Goal: Contribute content: Add original content to the website for others to see

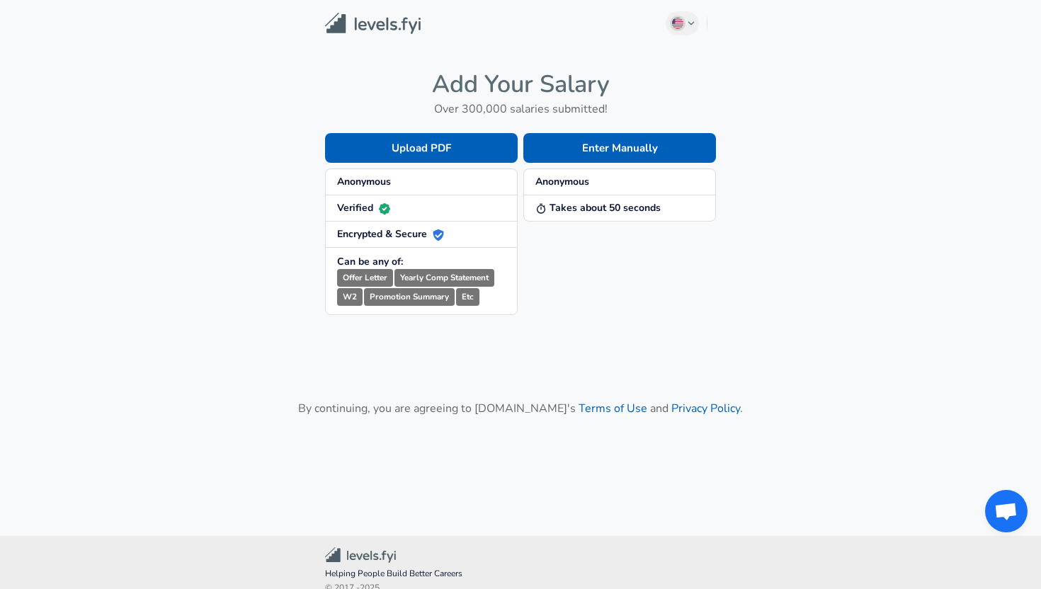
click at [406, 188] on span "Anonymous" at bounding box center [421, 182] width 169 height 14
click at [581, 152] on button "Enter Manually" at bounding box center [619, 148] width 193 height 30
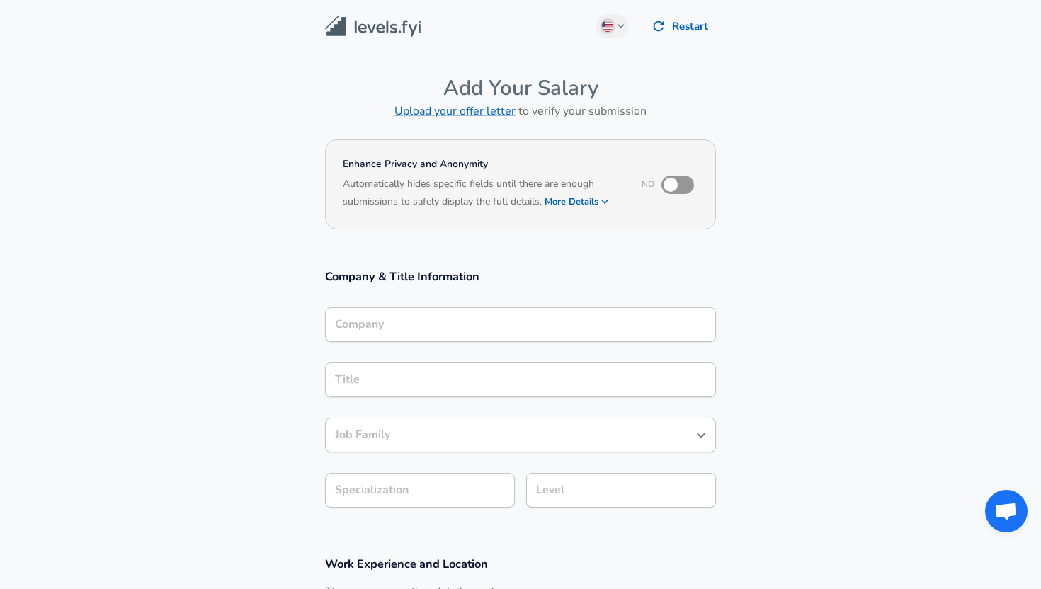
click at [412, 322] on input "Company" at bounding box center [520, 325] width 378 height 22
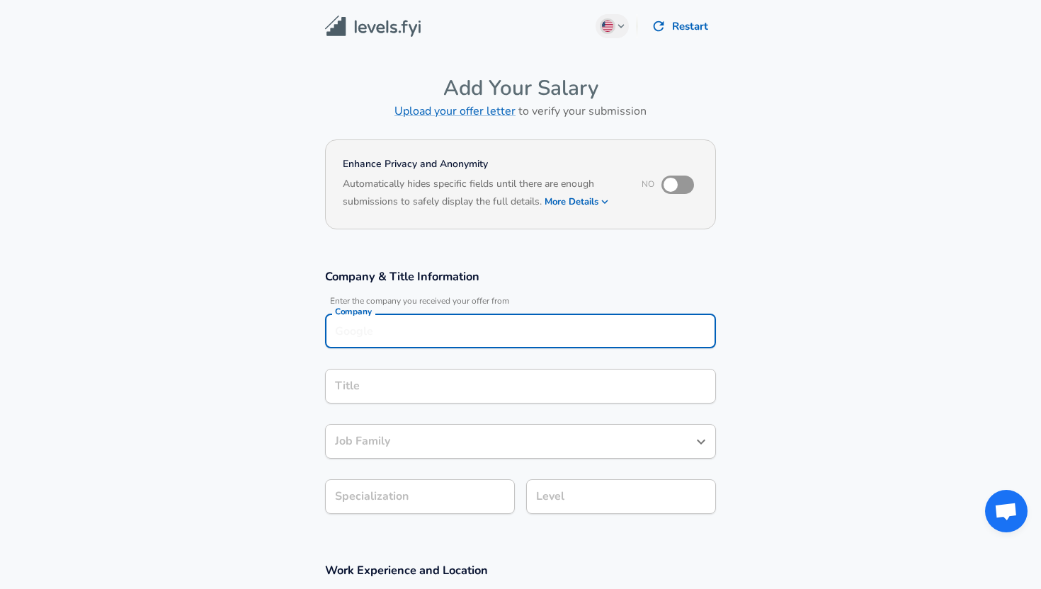
scroll to position [14, 0]
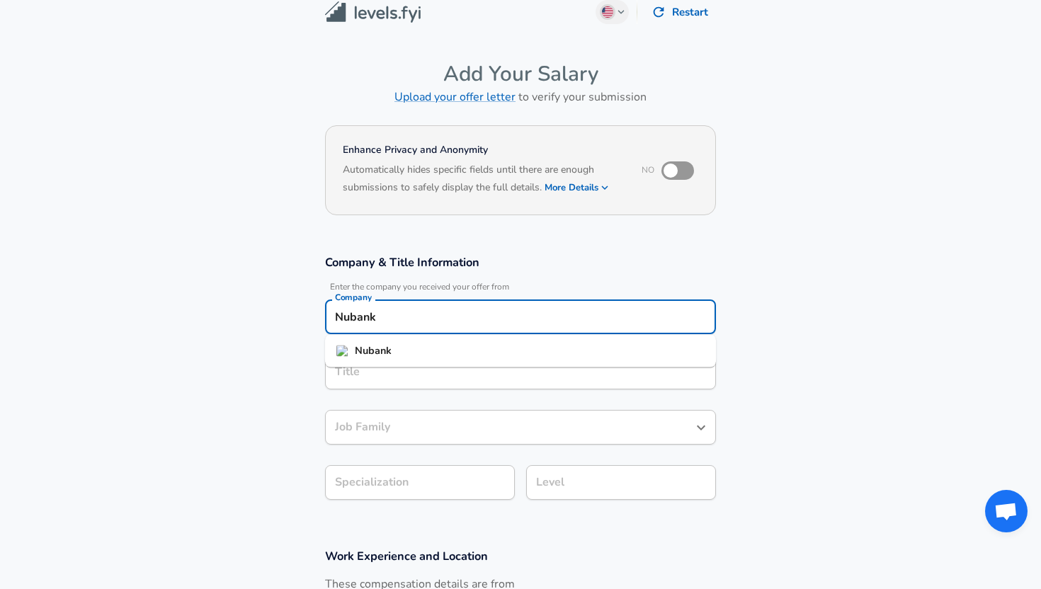
click at [427, 351] on li "Nubank" at bounding box center [520, 351] width 391 height 21
type input "Nubank"
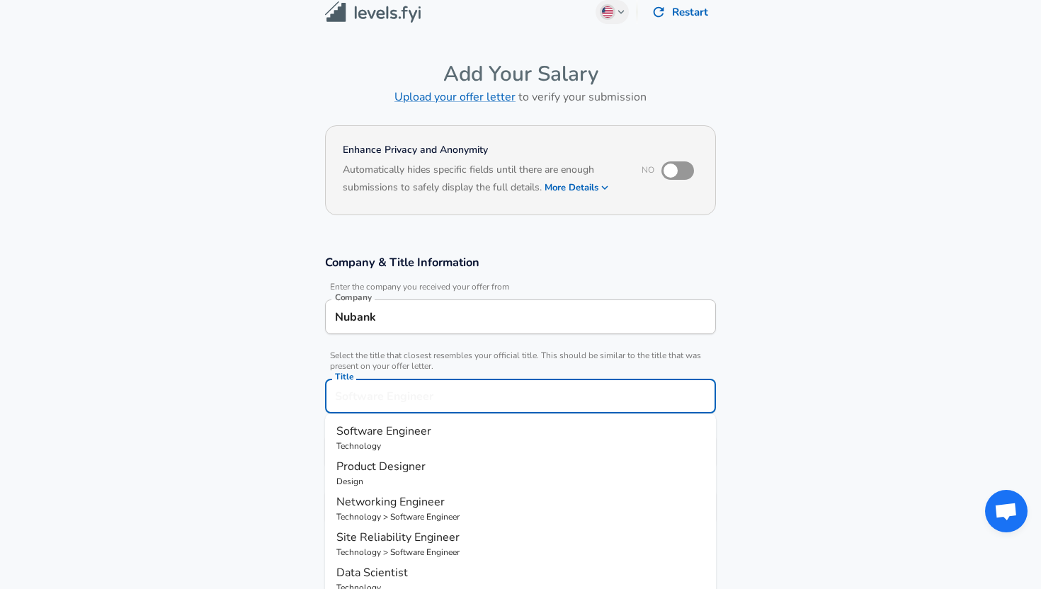
scroll to position [42, 0]
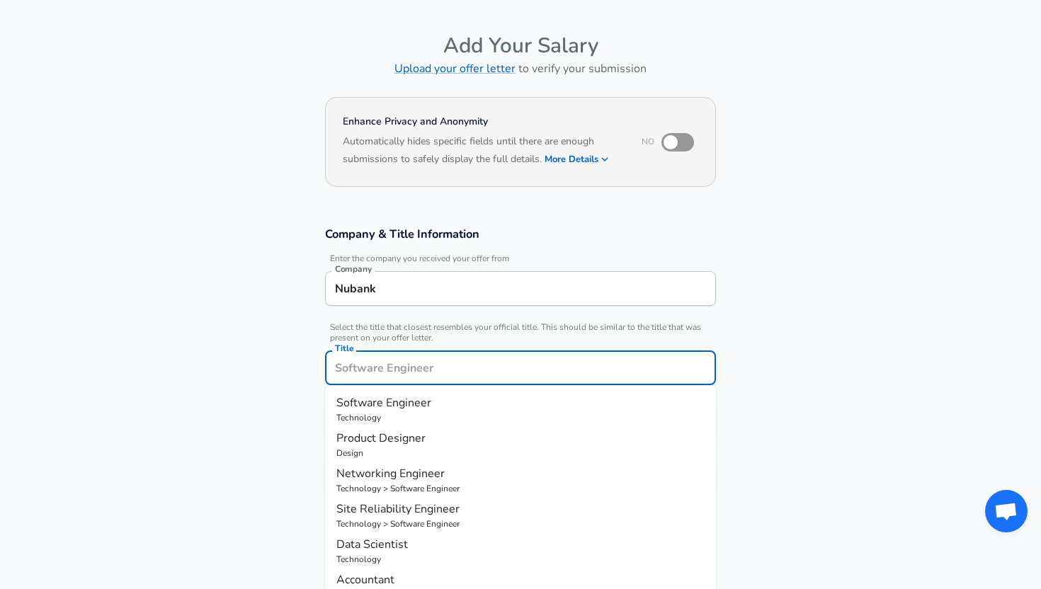
click at [403, 374] on input "Title" at bounding box center [520, 368] width 378 height 22
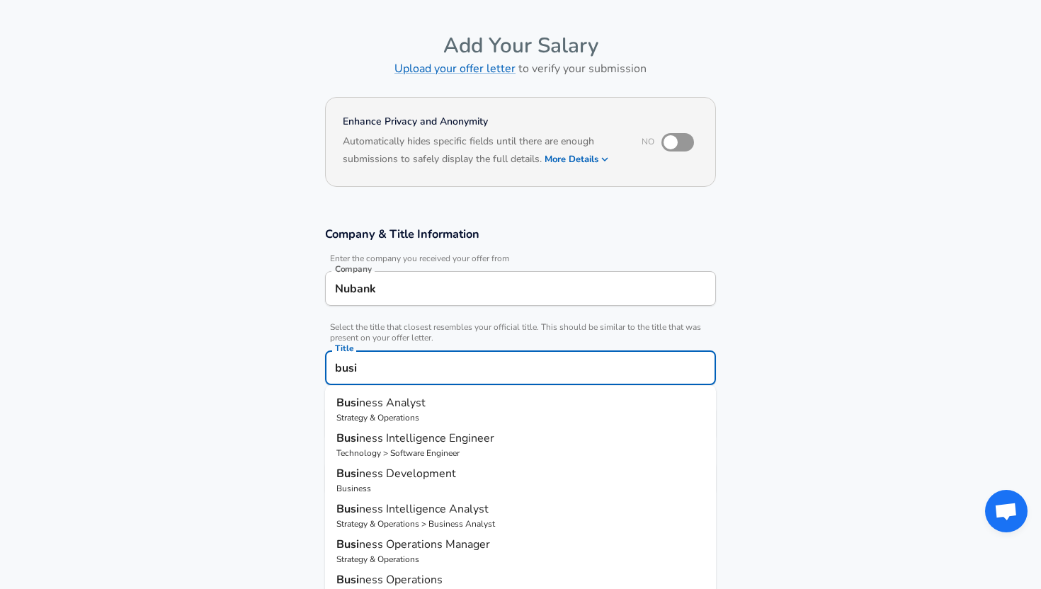
click at [402, 399] on span "ness Analyst" at bounding box center [392, 403] width 67 height 16
type input "Business Analyst"
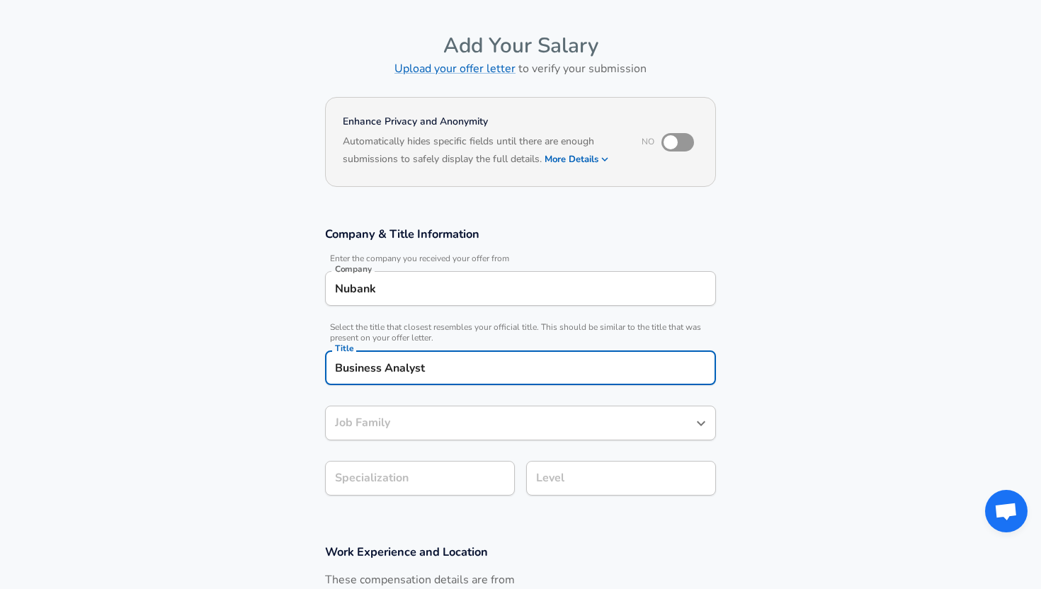
type input "Business Analyst"
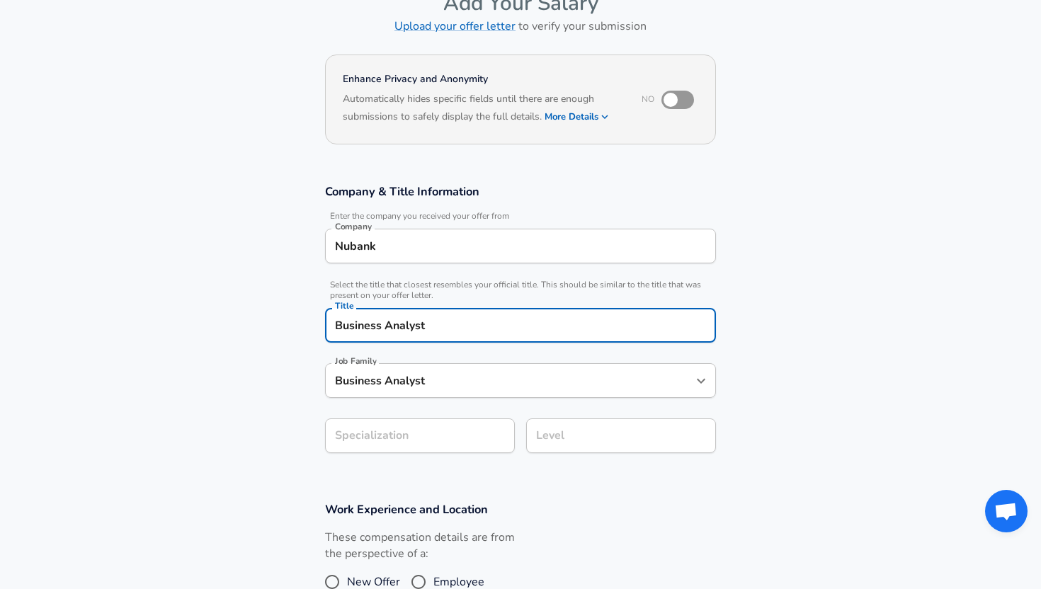
click at [410, 475] on section "Company & Title Information Enter the company you received your offer from Comp…" at bounding box center [520, 326] width 1041 height 318
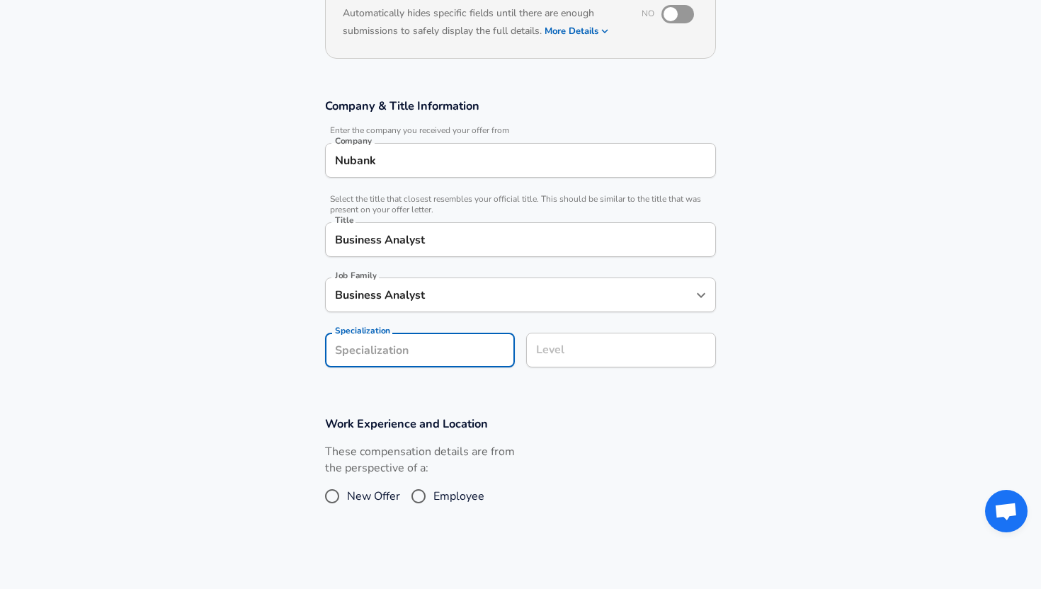
scroll to position [199, 0]
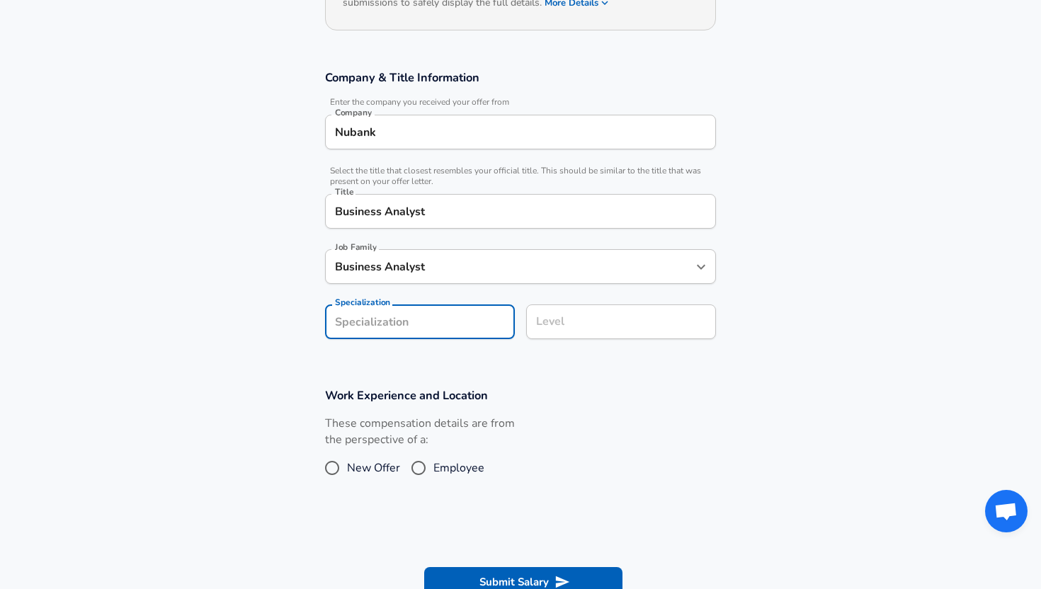
click at [564, 333] on input "Level" at bounding box center [621, 322] width 177 height 22
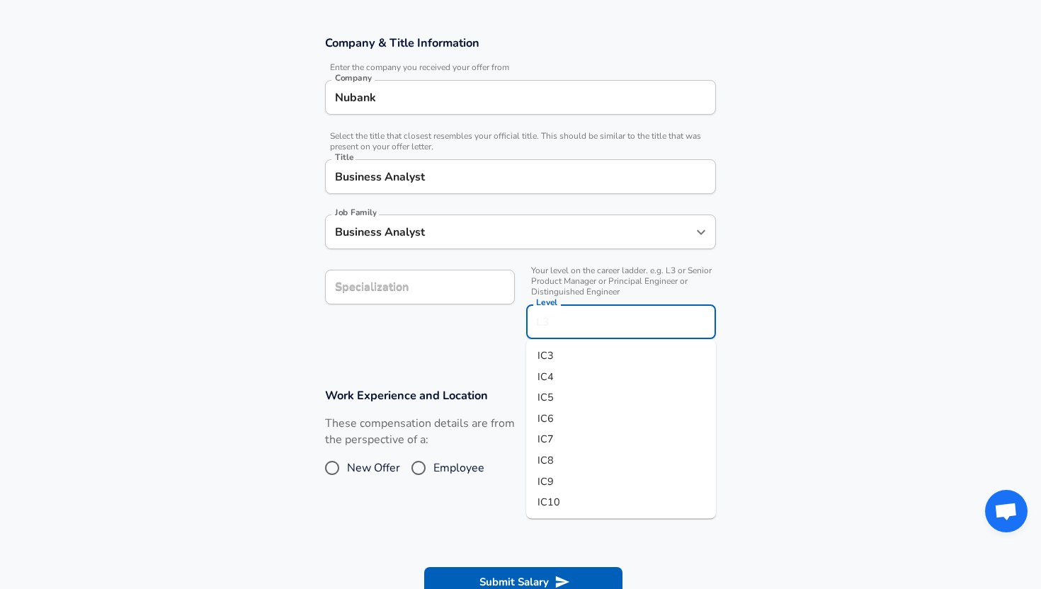
scroll to position [235, 0]
click at [570, 433] on li "IC7" at bounding box center [621, 438] width 190 height 21
type input "IC7"
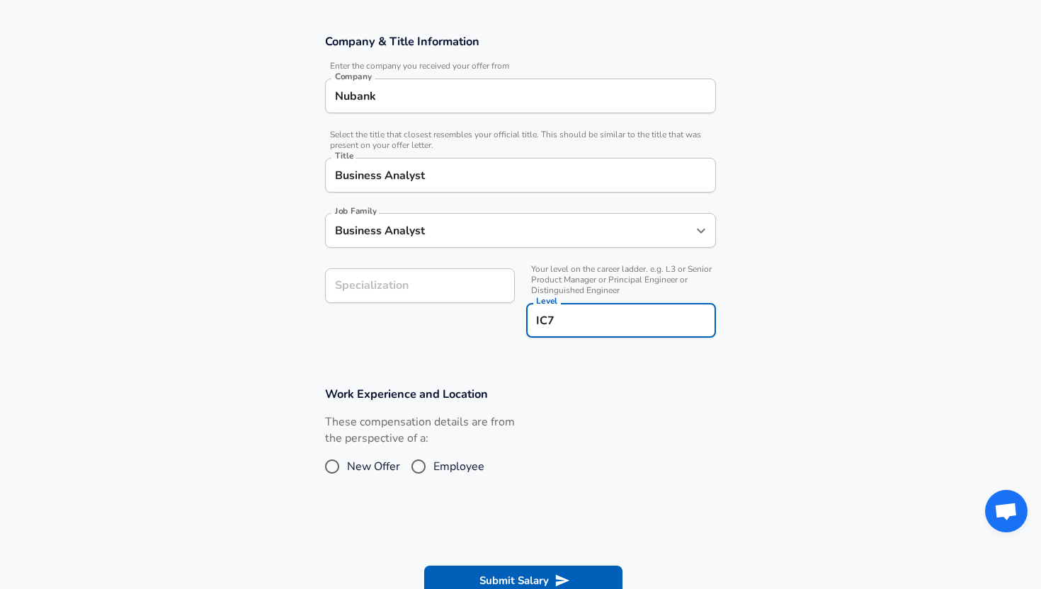
click at [444, 460] on span "Employee" at bounding box center [458, 466] width 51 height 17
click at [433, 460] on input "Employee" at bounding box center [419, 466] width 30 height 23
radio input "true"
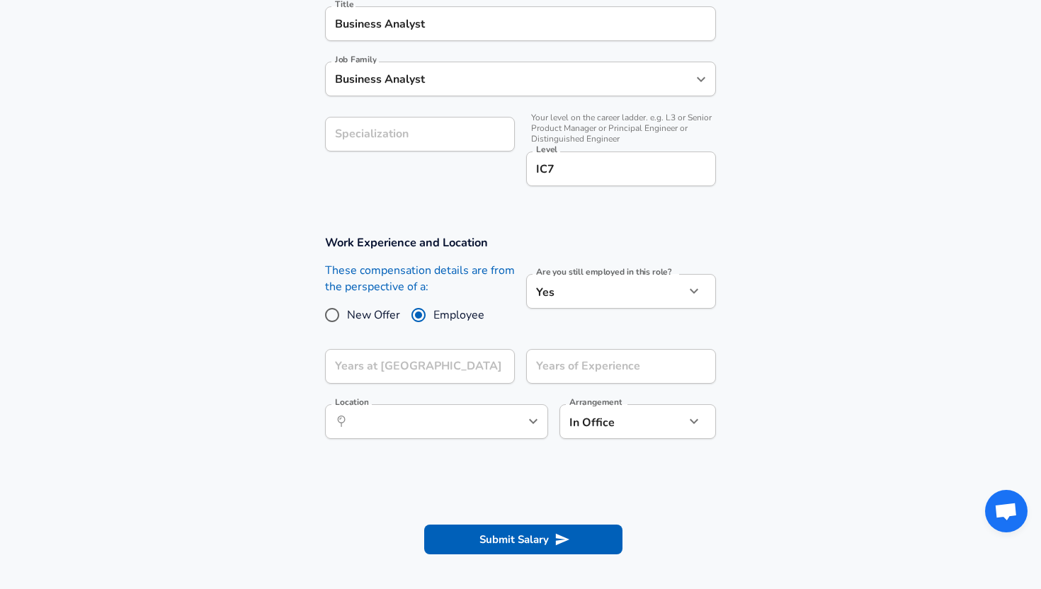
scroll to position [393, 0]
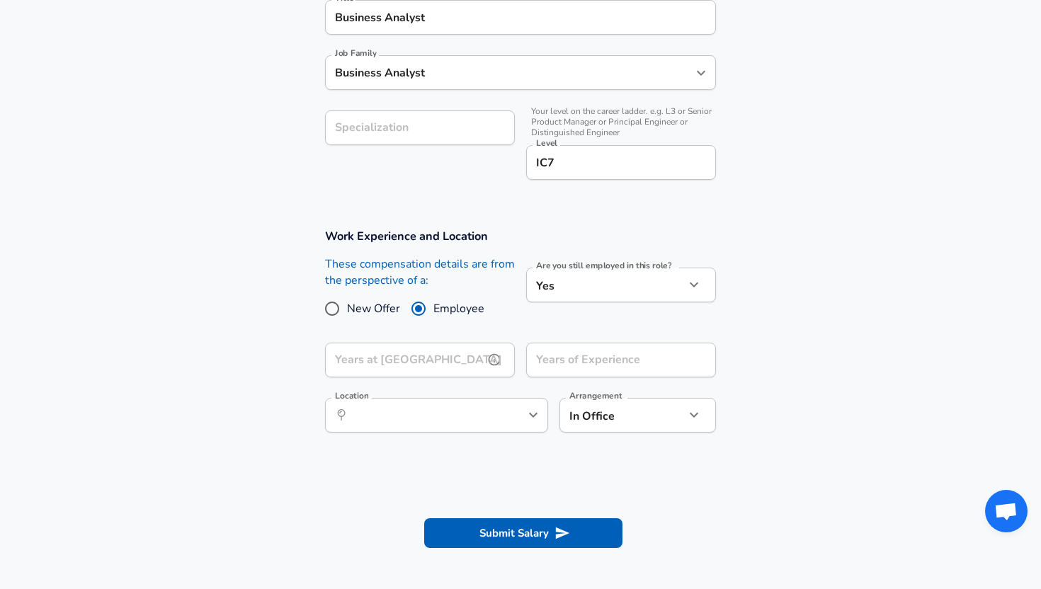
click at [490, 352] on button "help" at bounding box center [494, 359] width 21 height 21
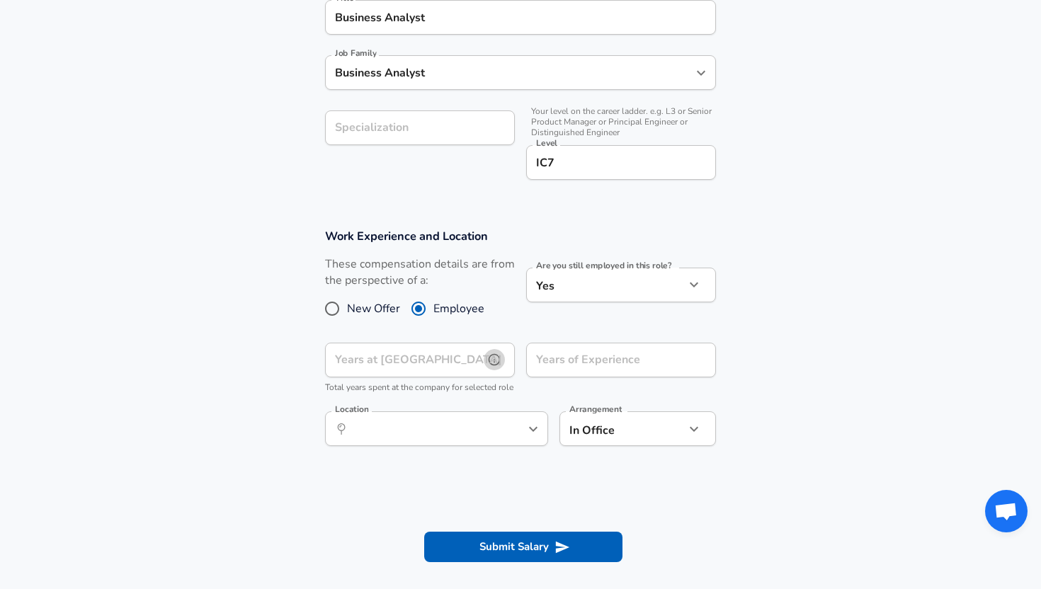
click at [490, 352] on button "help" at bounding box center [494, 359] width 21 height 21
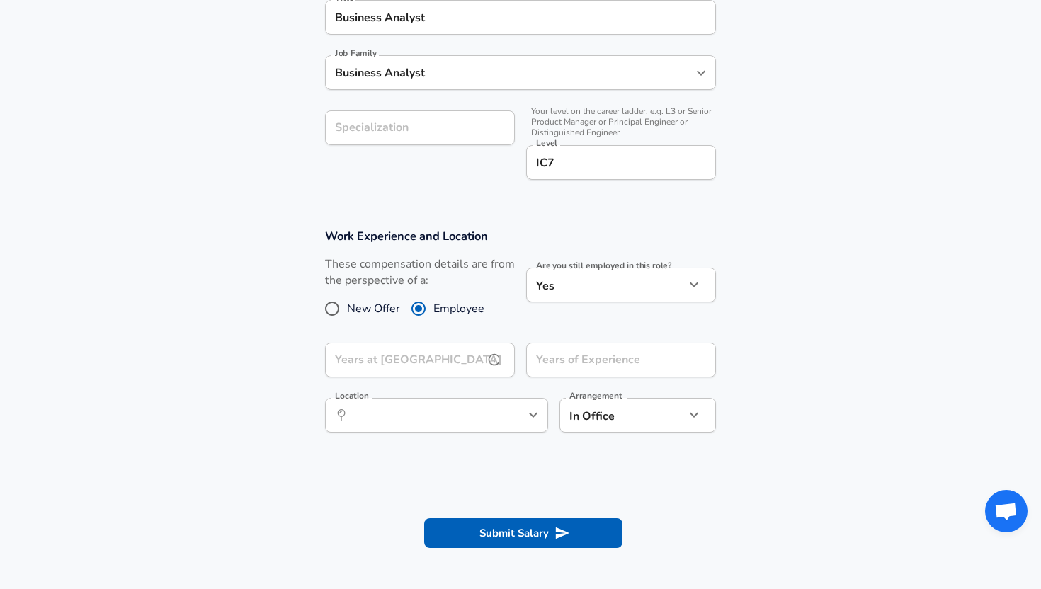
click at [456, 350] on input "Years at [GEOGRAPHIC_DATA]" at bounding box center [404, 360] width 159 height 35
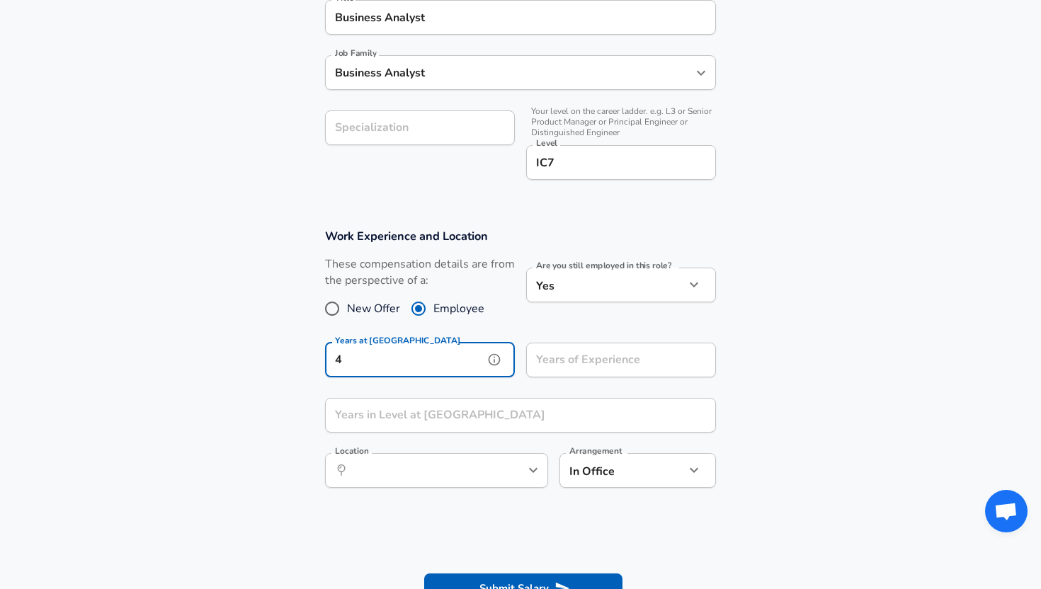
type input "4"
click at [593, 356] on input "Years of Experience" at bounding box center [605, 360] width 159 height 35
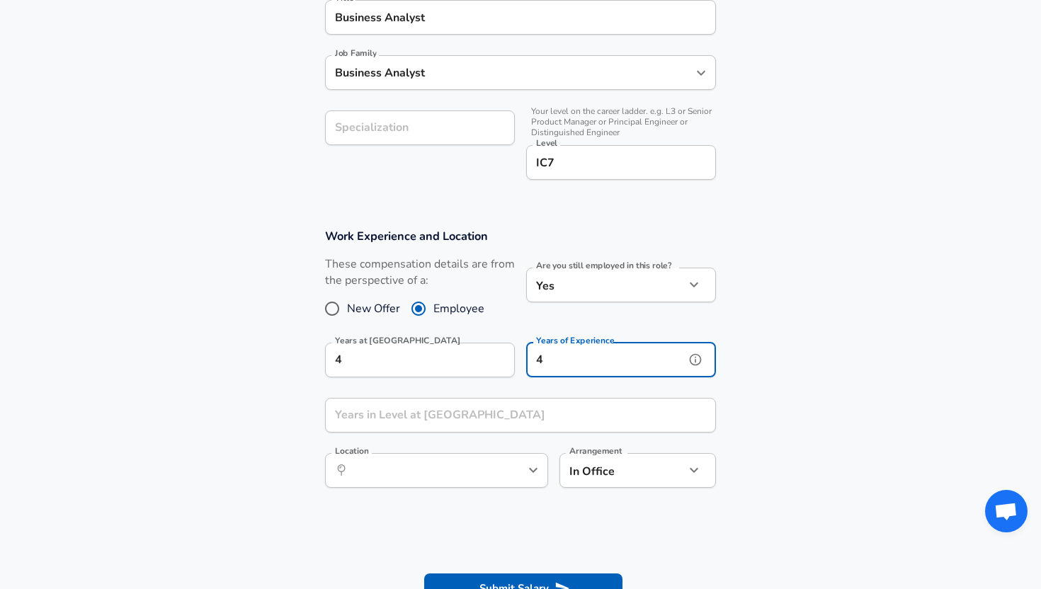
type input "4"
click at [435, 408] on input "Years in Level at [GEOGRAPHIC_DATA]" at bounding box center [505, 415] width 360 height 35
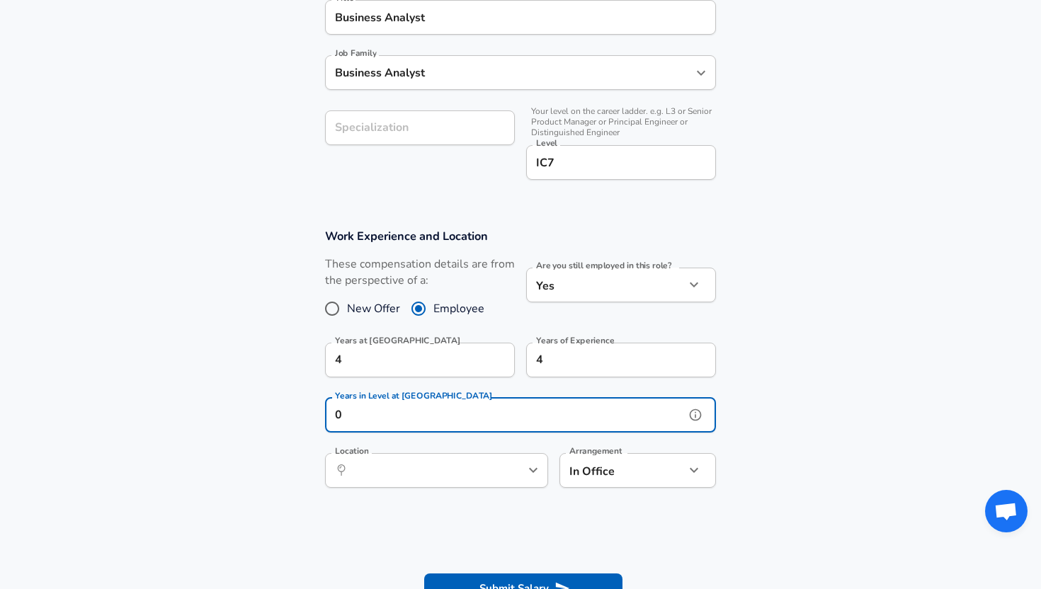
type input "0"
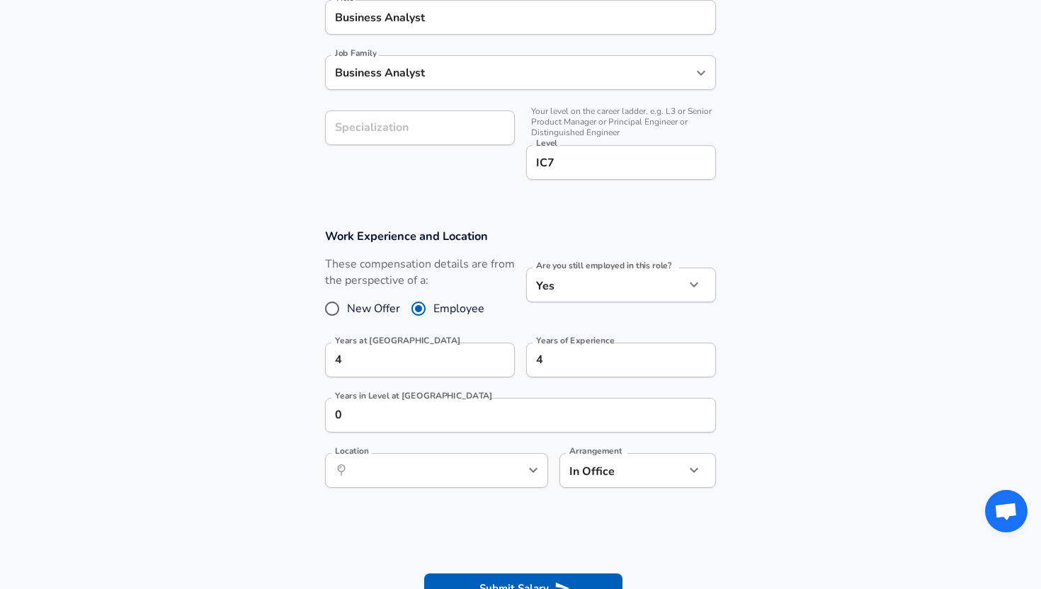
click at [304, 461] on section "Work Experience and Location These compensation details are from the perspectiv…" at bounding box center [520, 365] width 1041 height 307
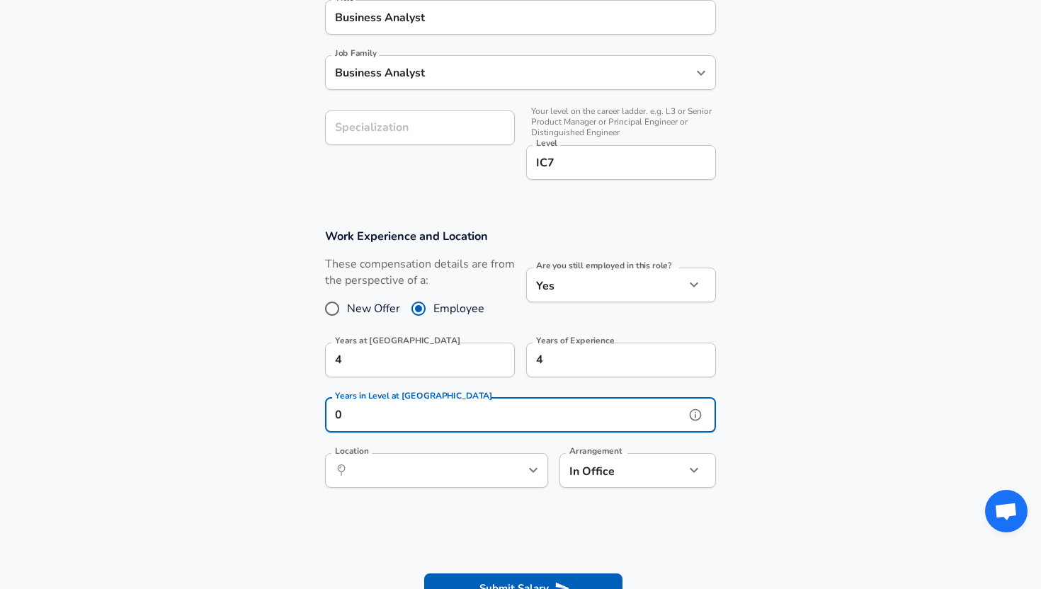
click at [390, 407] on input "0" at bounding box center [505, 415] width 360 height 35
click at [390, 465] on input "Location" at bounding box center [420, 471] width 145 height 22
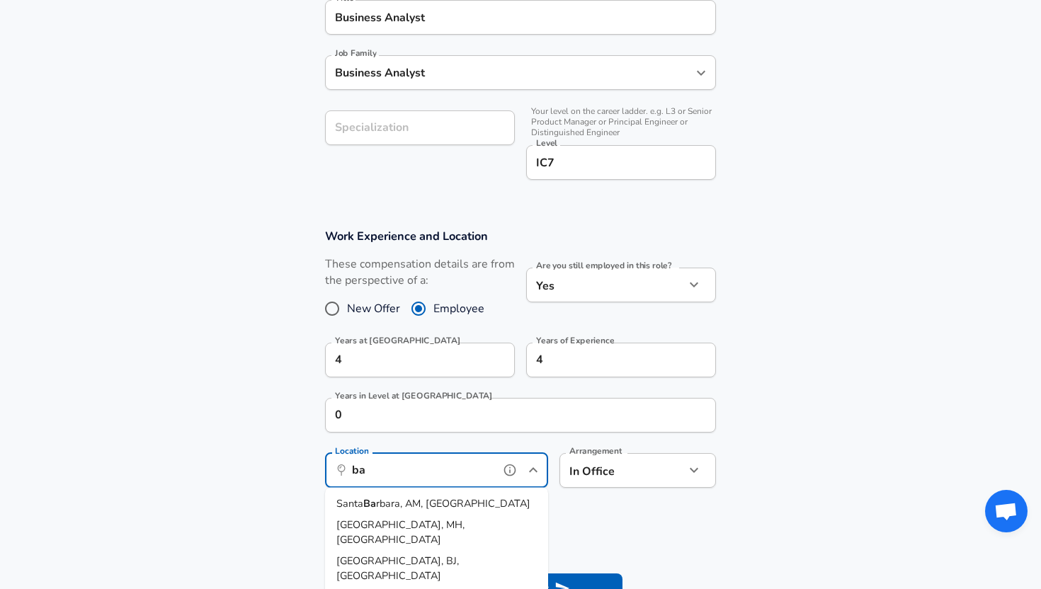
type input "b"
click at [404, 499] on span "[GEOGRAPHIC_DATA], [GEOGRAPHIC_DATA], [GEOGRAPHIC_DATA]" at bounding box center [399, 518] width 127 height 45
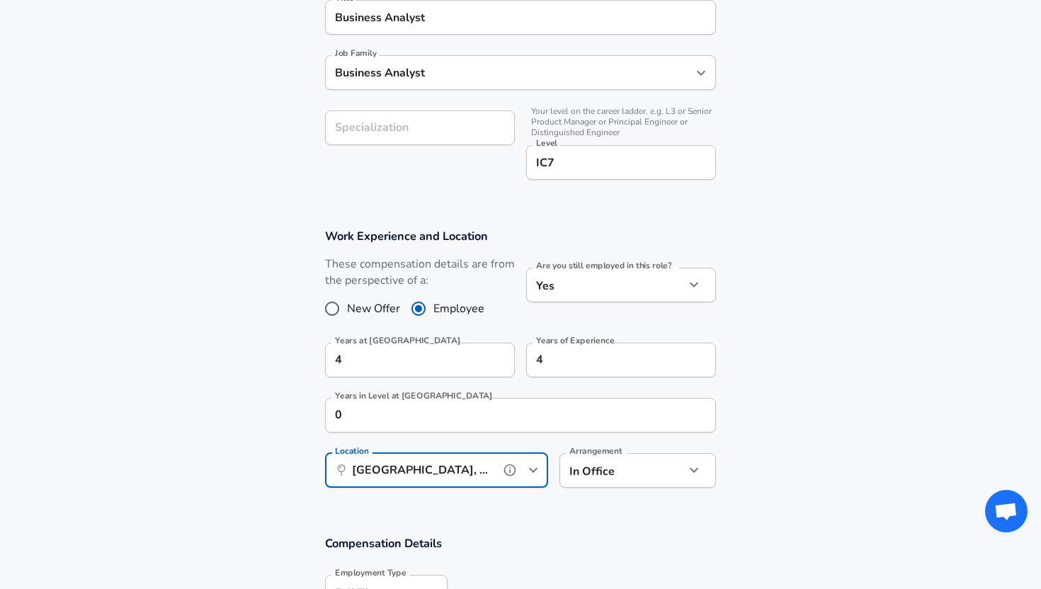
type input "[GEOGRAPHIC_DATA], [GEOGRAPHIC_DATA], [GEOGRAPHIC_DATA]"
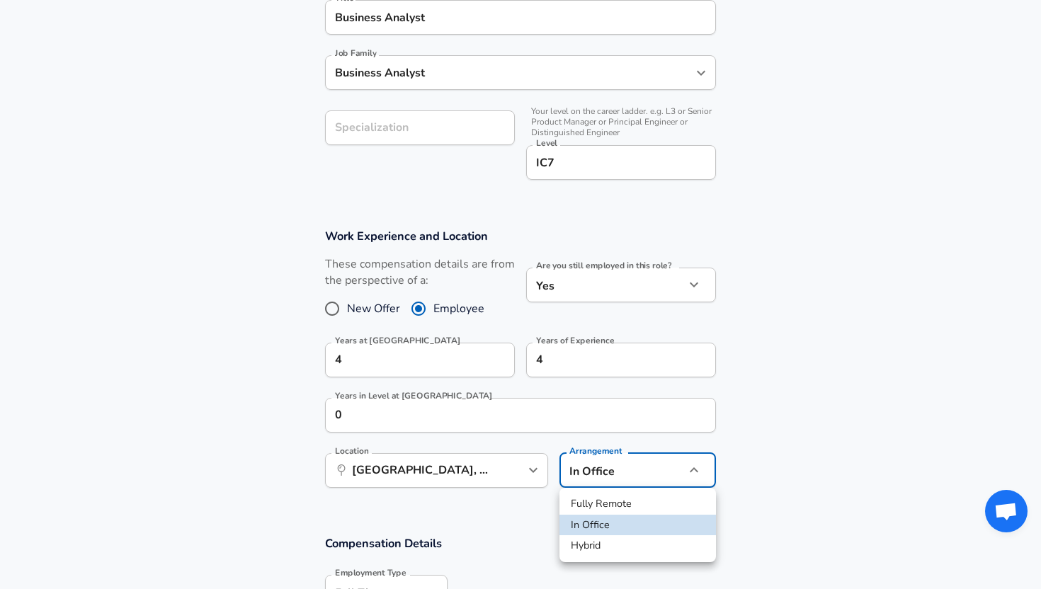
click at [760, 484] on div at bounding box center [520, 294] width 1041 height 589
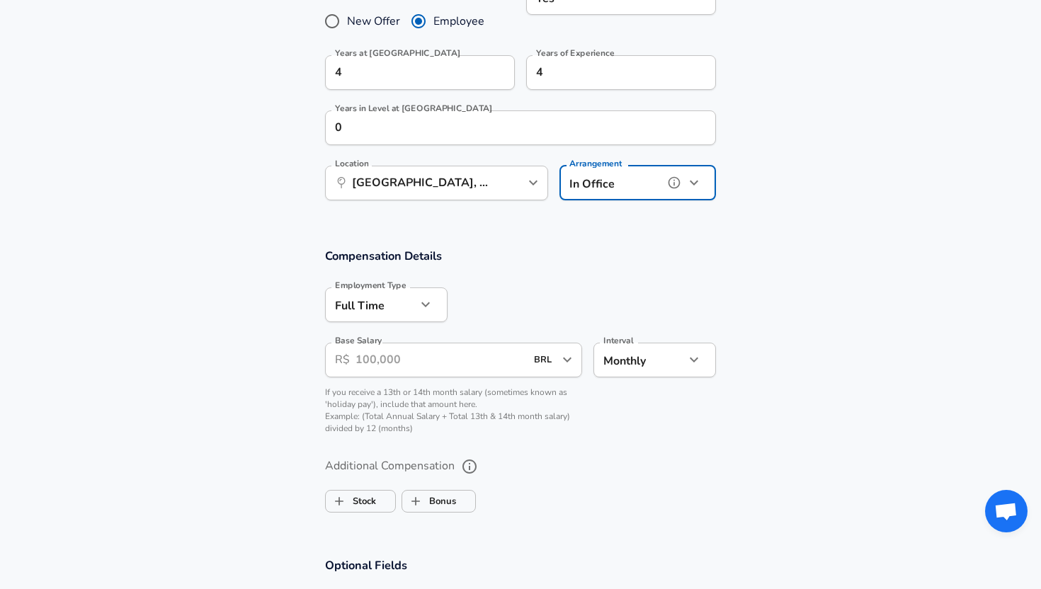
scroll to position [734, 0]
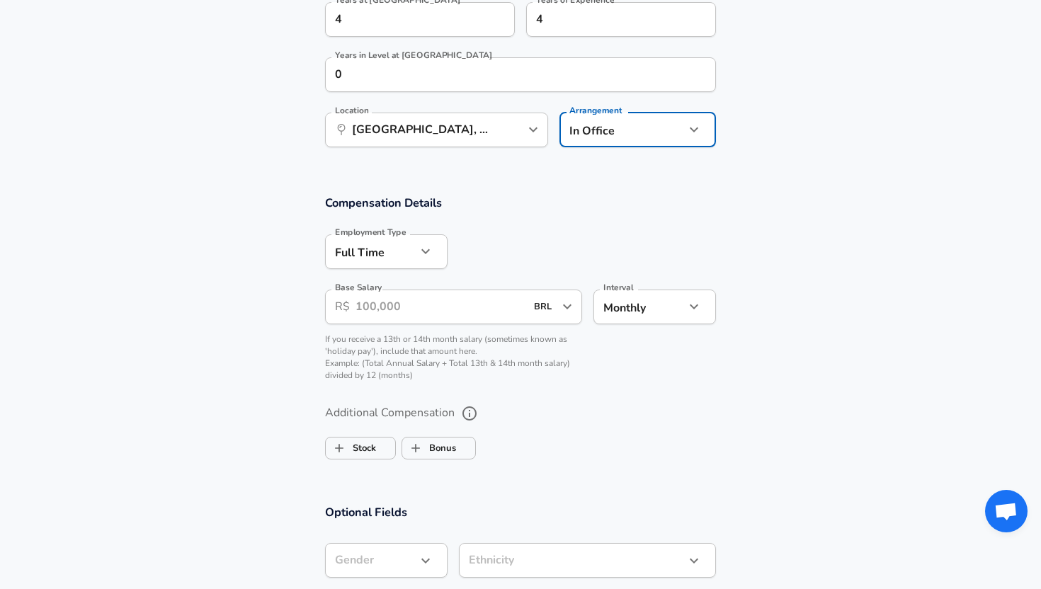
click at [456, 320] on input "Base Salary" at bounding box center [441, 307] width 170 height 35
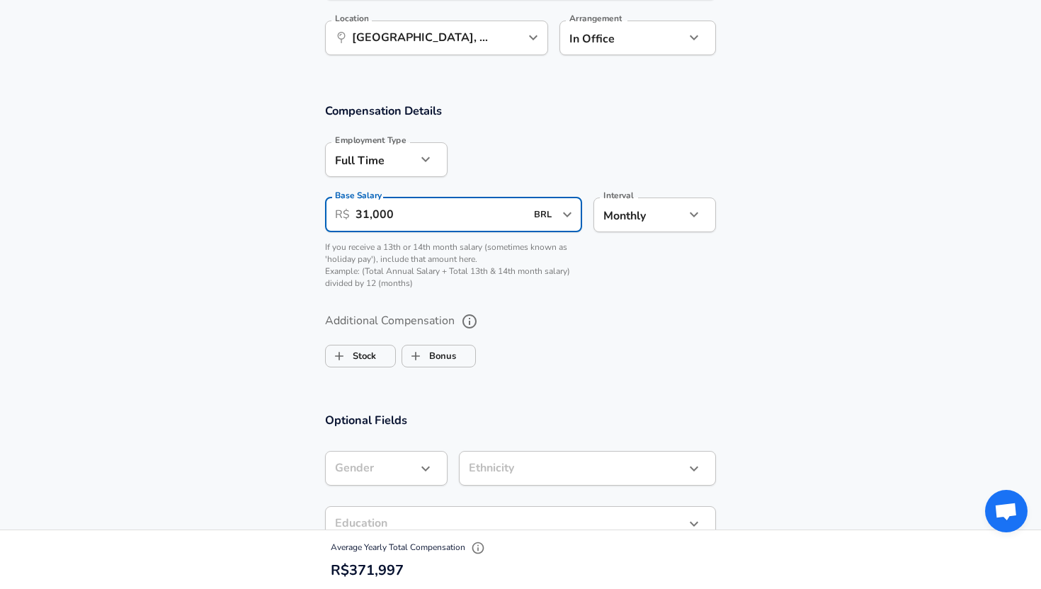
scroll to position [831, 0]
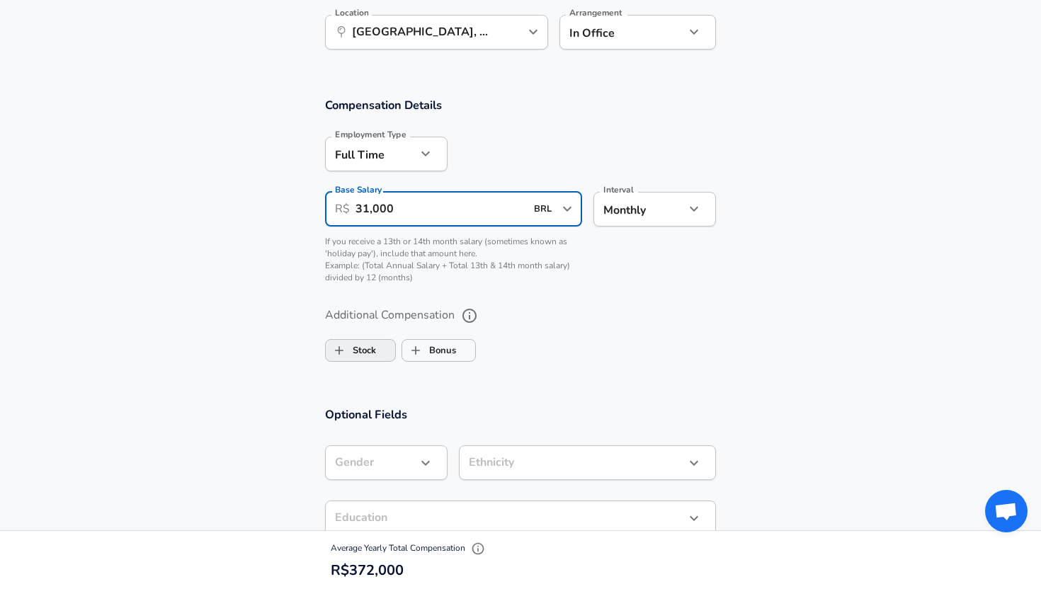
type input "31,000"
click at [360, 358] on label "Stock" at bounding box center [351, 350] width 50 height 27
checkbox input "true"
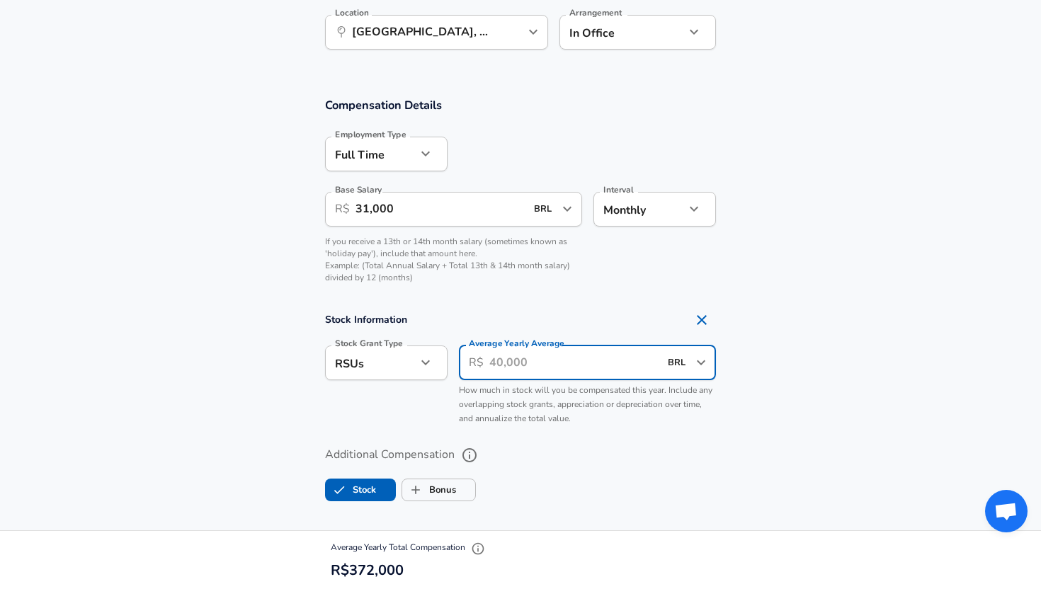
click at [521, 365] on input "Average Yearly Average" at bounding box center [574, 363] width 170 height 35
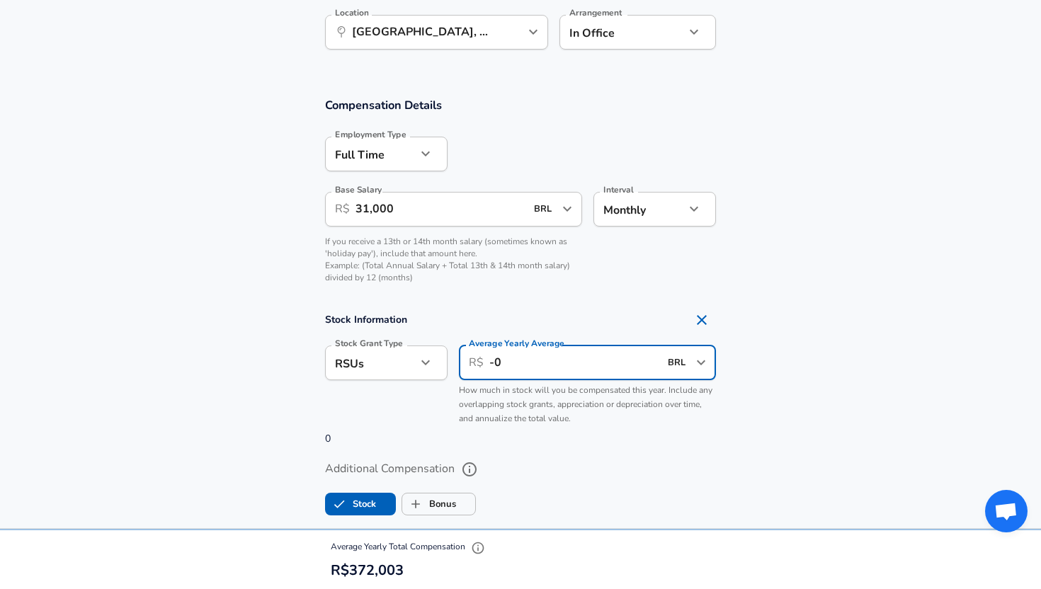
type input "-"
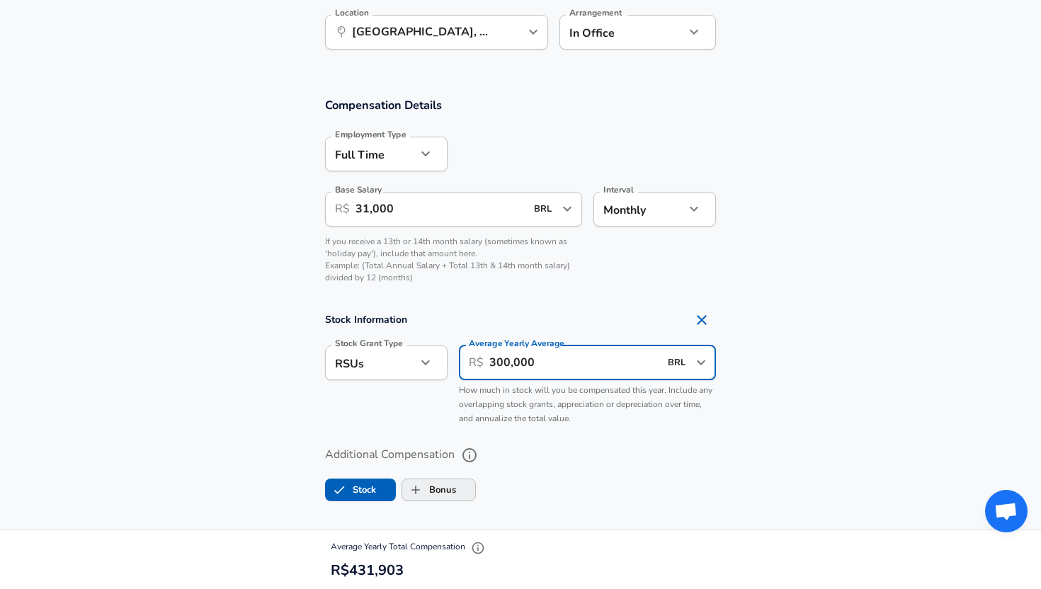
type input "300,000"
click at [452, 493] on label "Bonus" at bounding box center [429, 490] width 54 height 27
checkbox input "true"
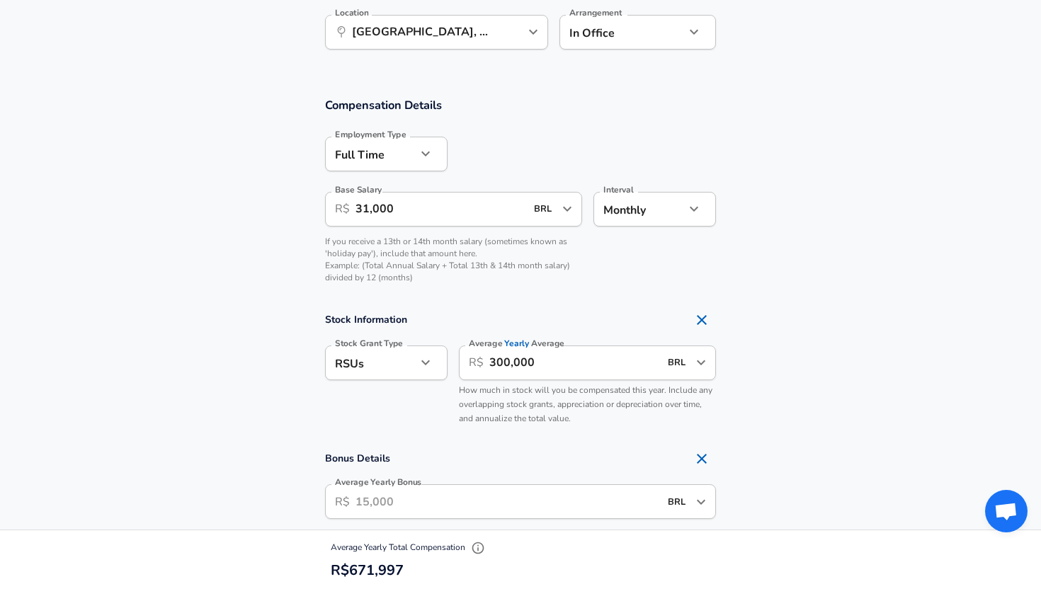
click at [463, 492] on input "Average Yearly Bonus" at bounding box center [508, 501] width 304 height 35
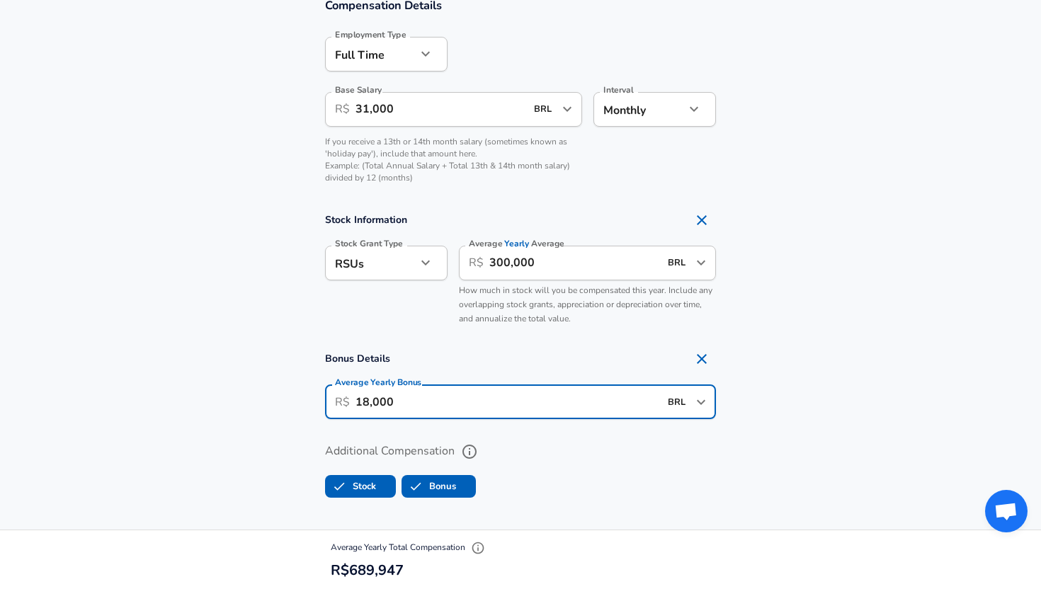
scroll to position [932, 0]
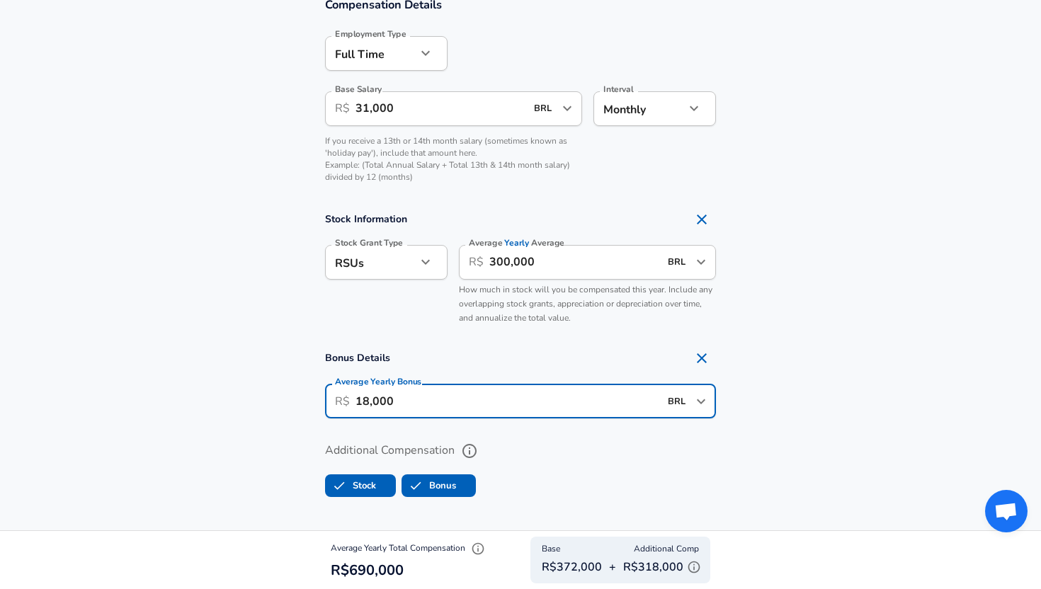
type input "18,000"
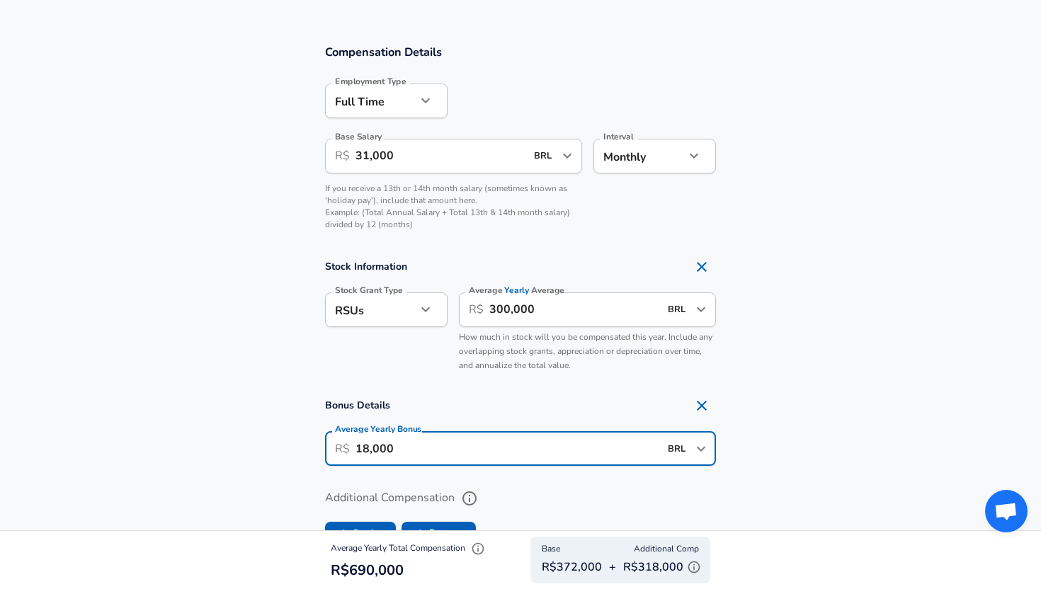
scroll to position [879, 0]
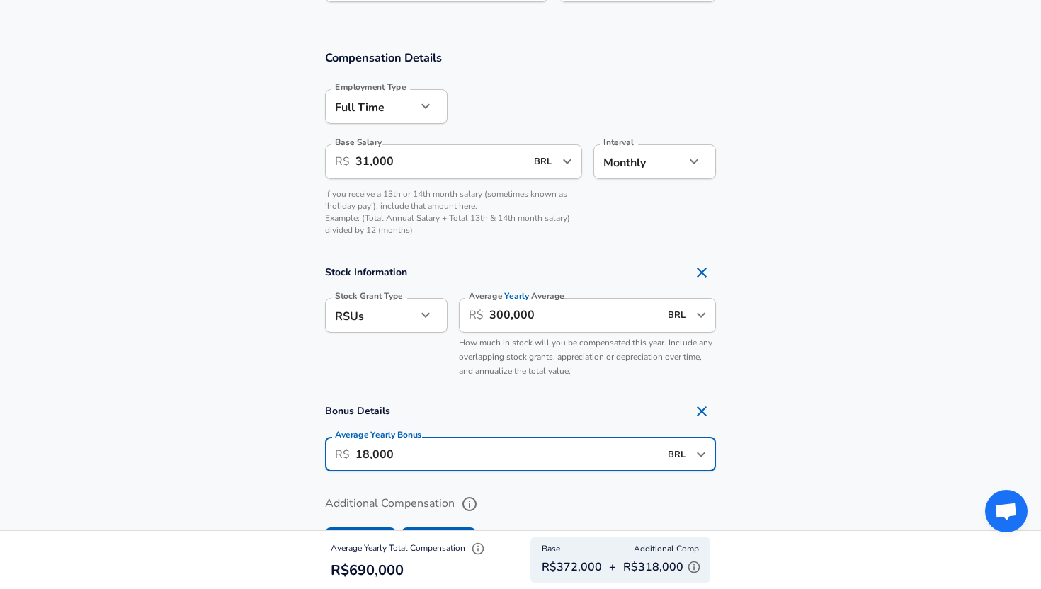
click at [441, 157] on input "31,000" at bounding box center [441, 161] width 170 height 35
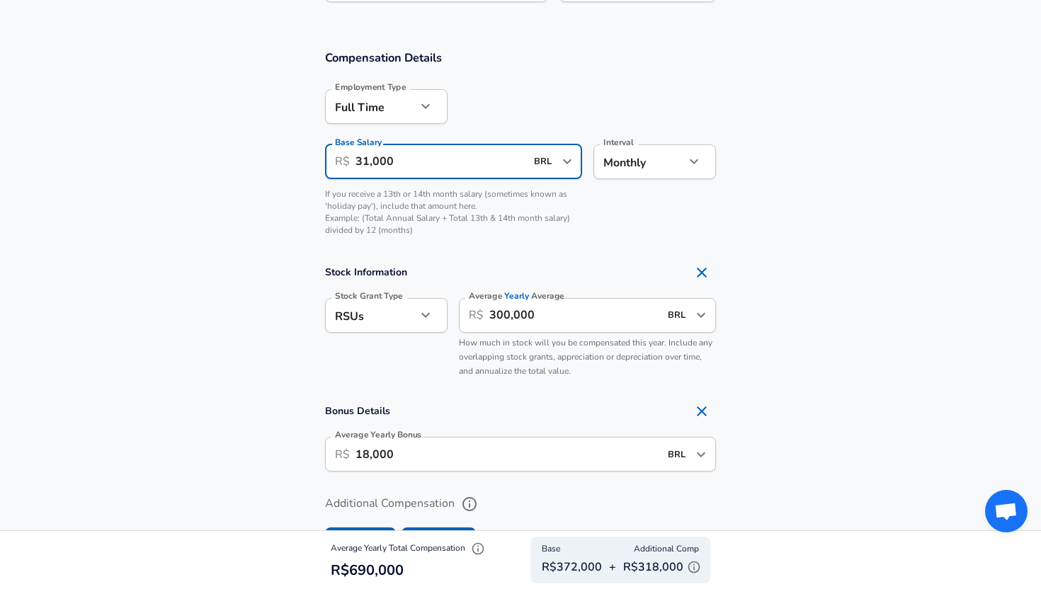
scroll to position [0, 0]
drag, startPoint x: 399, startPoint y: 163, endPoint x: 361, endPoint y: 163, distance: 37.5
click at [361, 163] on input "31,000" at bounding box center [441, 161] width 170 height 35
type input "34,000"
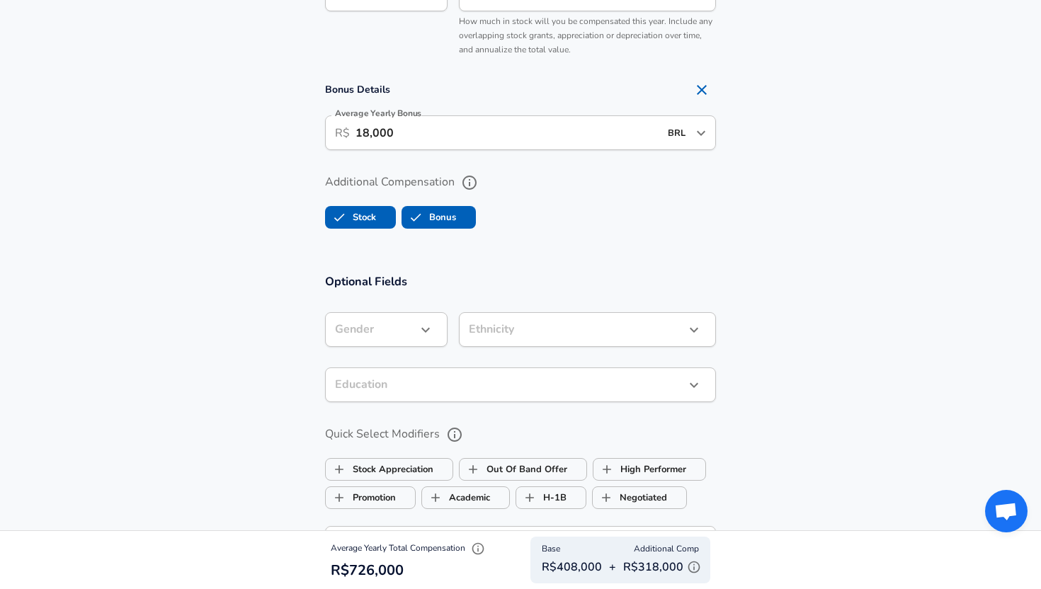
scroll to position [1225, 0]
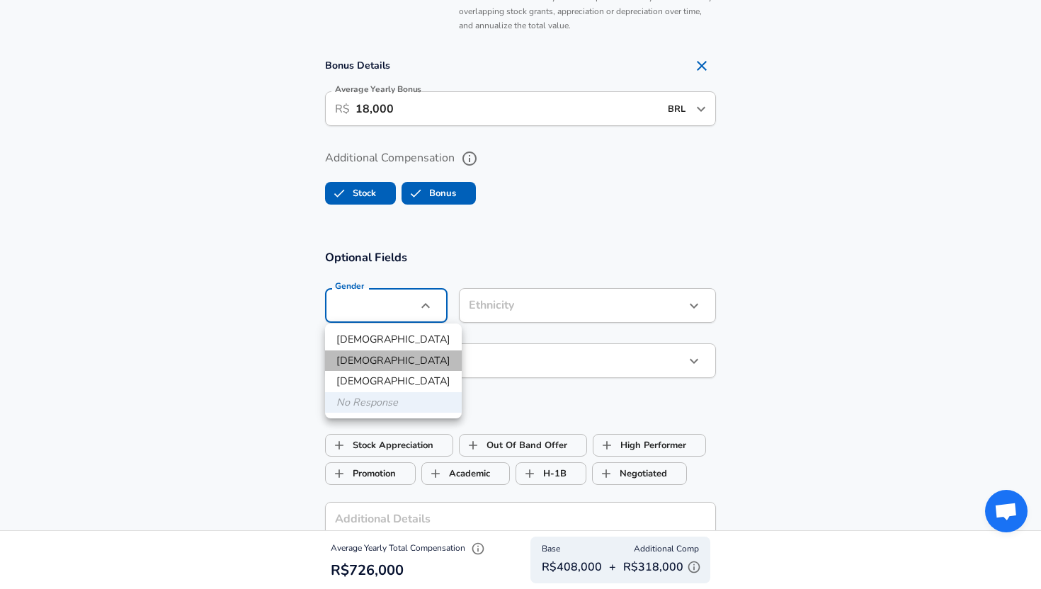
click at [394, 363] on li "[DEMOGRAPHIC_DATA]" at bounding box center [393, 361] width 137 height 21
type input "[DEMOGRAPHIC_DATA]"
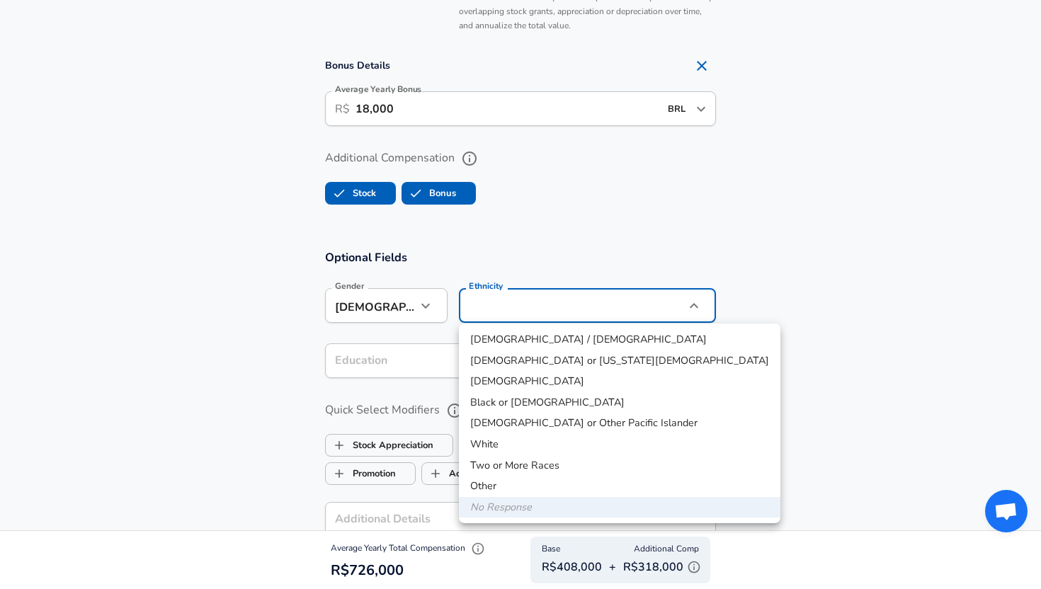
click at [407, 348] on div at bounding box center [520, 294] width 1041 height 589
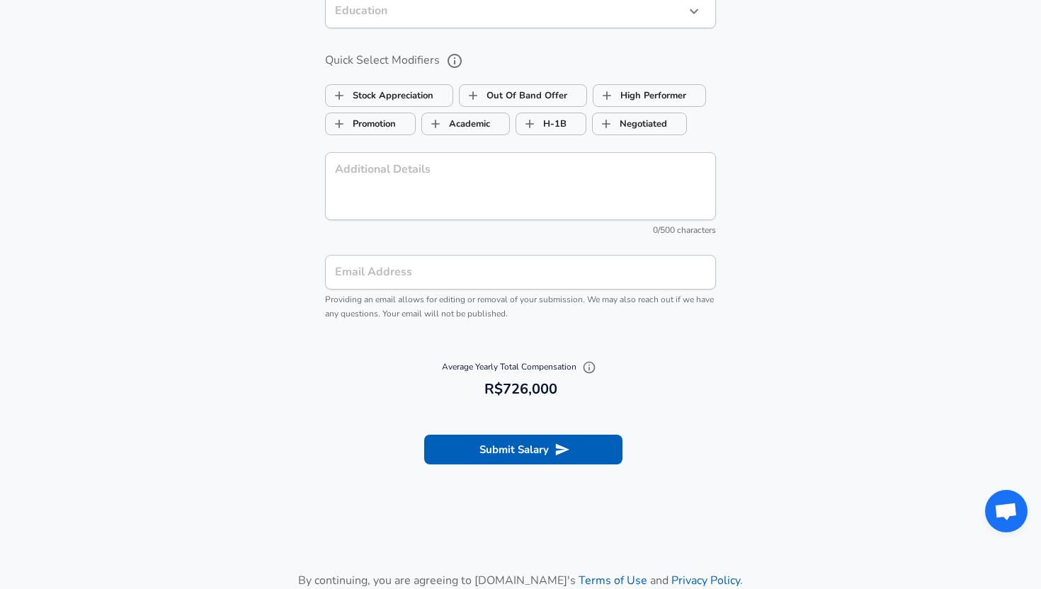
scroll to position [1583, 0]
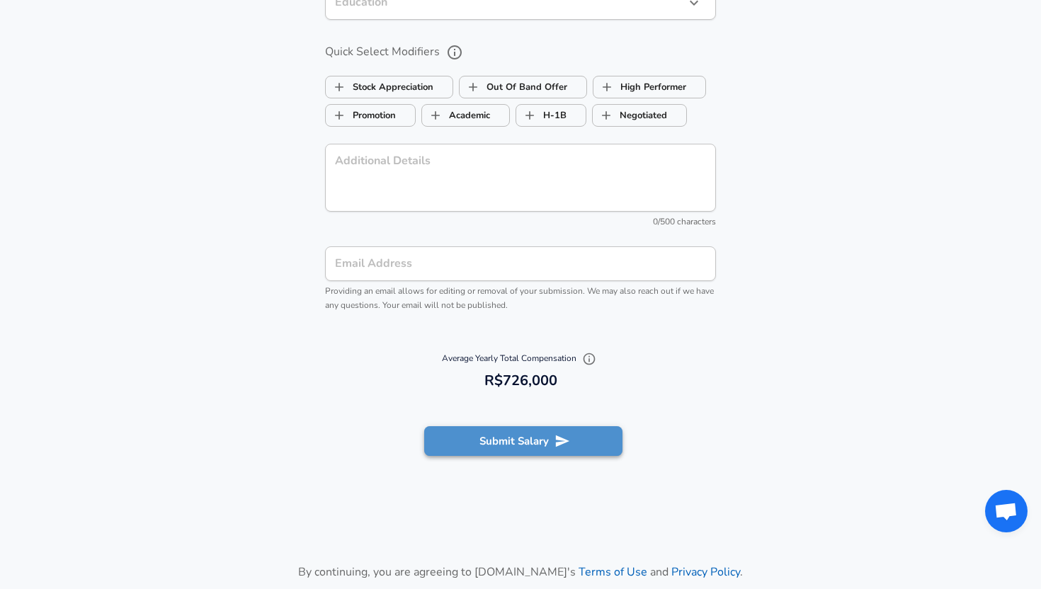
click at [488, 438] on button "Submit Salary" at bounding box center [523, 441] width 198 height 30
